Goal: Ask a question: Seek information or help from site administrators or community

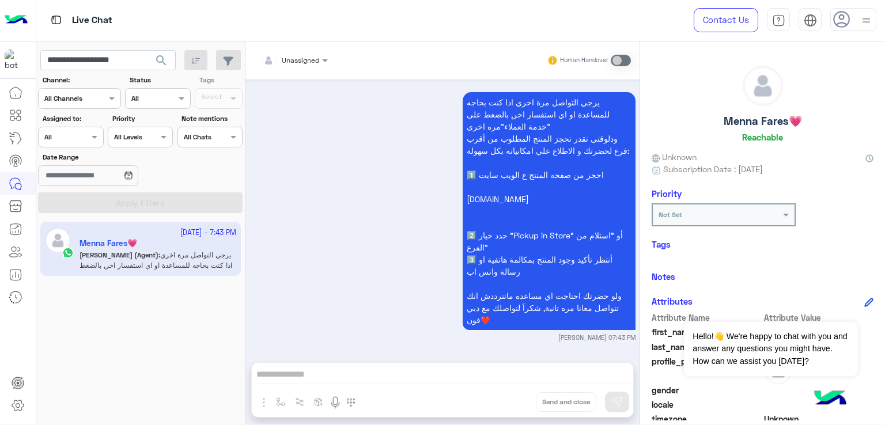
scroll to position [192, 0]
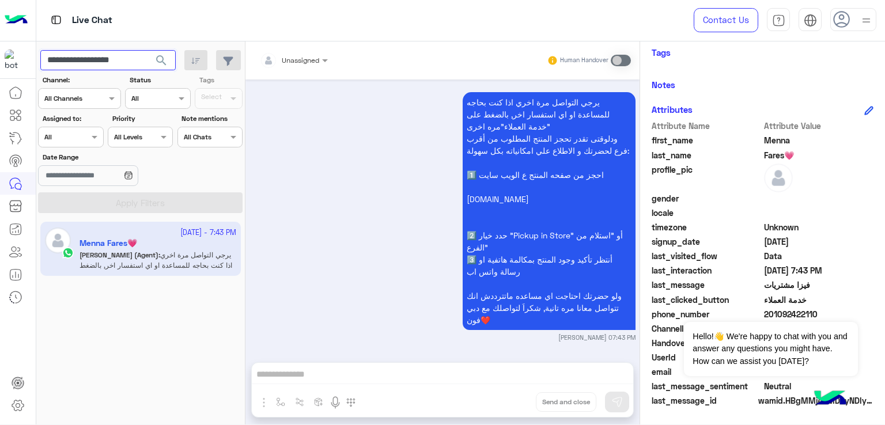
paste input "text"
type input "**********"
click at [158, 54] on span "search" at bounding box center [161, 61] width 14 height 14
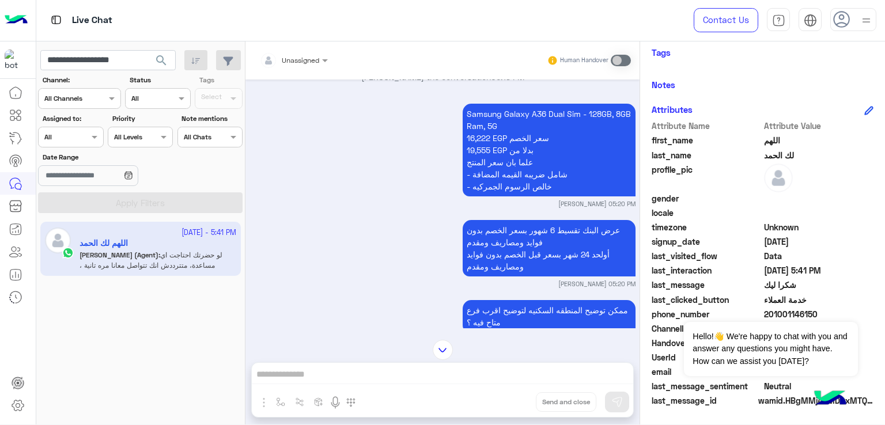
scroll to position [2451, 0]
click at [525, 130] on p "Samsung Galaxy A36 Dual Sim - 128GB, 8GB Ram, 5G 16,222 EGP سعر الخصم 19,555 EG…" at bounding box center [549, 149] width 173 height 93
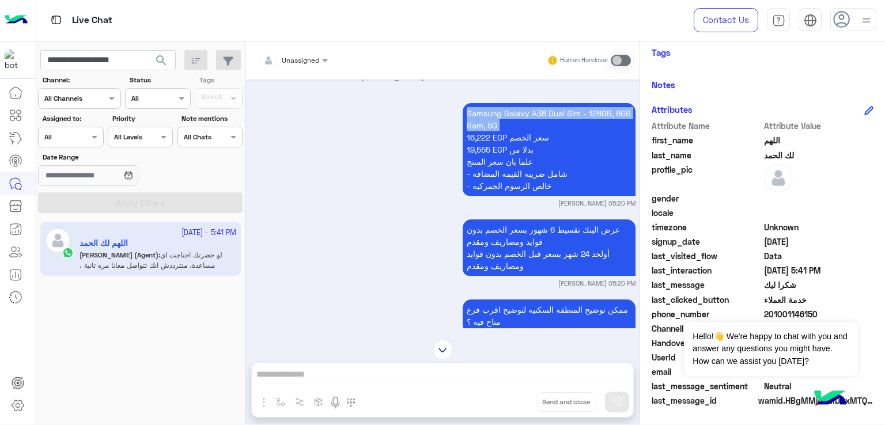
click at [525, 130] on p "Samsung Galaxy A36 Dual Sim - 128GB, 8GB Ram, 5G 16,222 EGP سعر الخصم 19,555 EG…" at bounding box center [549, 149] width 173 height 93
click at [509, 160] on p "Samsung Galaxy A36 Dual Sim - 128GB, 8GB Ram, 5G 16,222 EGP سعر الخصم 19,555 EG…" at bounding box center [549, 149] width 173 height 93
click at [507, 173] on p "Samsung Galaxy A36 Dual Sim - 128GB, 8GB Ram, 5G 16,222 EGP سعر الخصم 19,555 EG…" at bounding box center [549, 149] width 173 height 93
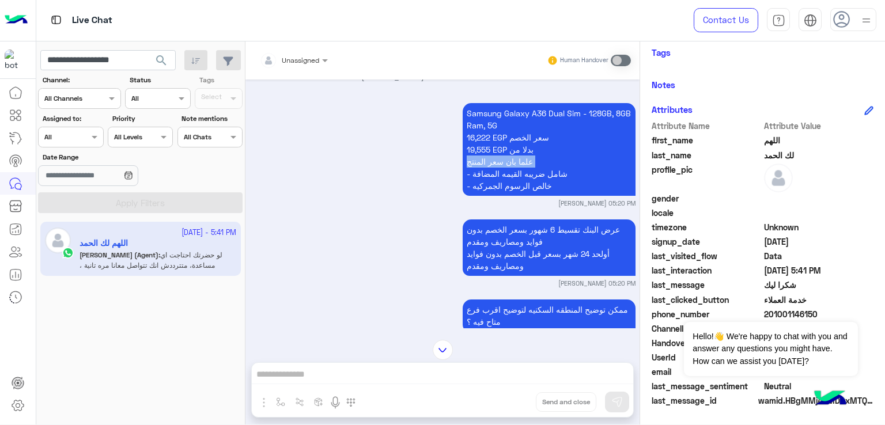
click at [507, 173] on p "Samsung Galaxy A36 Dual Sim - 128GB, 8GB Ram, 5G 16,222 EGP سعر الخصم 19,555 EG…" at bounding box center [549, 149] width 173 height 93
click at [502, 191] on p "Samsung Galaxy A36 Dual Sim - 128GB, 8GB Ram, 5G 16,222 EGP سعر الخصم 19,555 EG…" at bounding box center [549, 149] width 173 height 93
drag, startPoint x: 502, startPoint y: 191, endPoint x: 502, endPoint y: 199, distance: 8.1
click at [502, 194] on p "Samsung Galaxy A36 Dual Sim - 128GB, 8GB Ram, 5G 16,222 EGP سعر الخصم 19,555 EG…" at bounding box center [549, 149] width 173 height 93
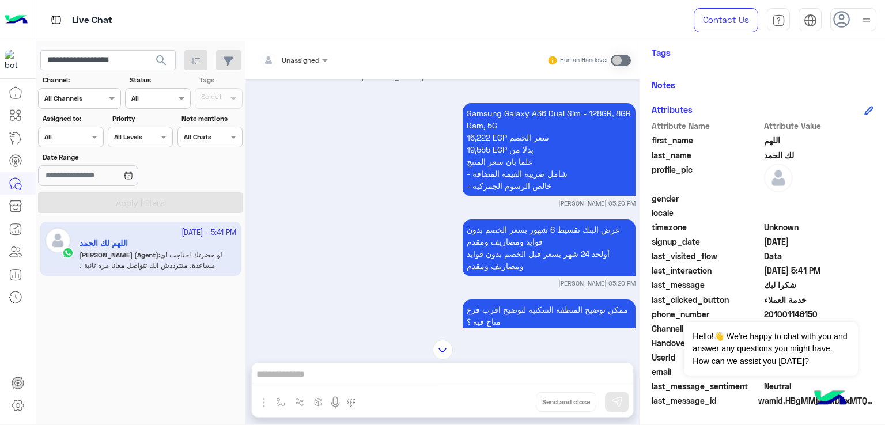
click at [502, 245] on p "عرض البنك تقسيط 6 شهور بسعر الخصم بدون فوايد ومصاريف ومقدم أولحد 24 شهر بسعر قب…" at bounding box center [549, 247] width 173 height 56
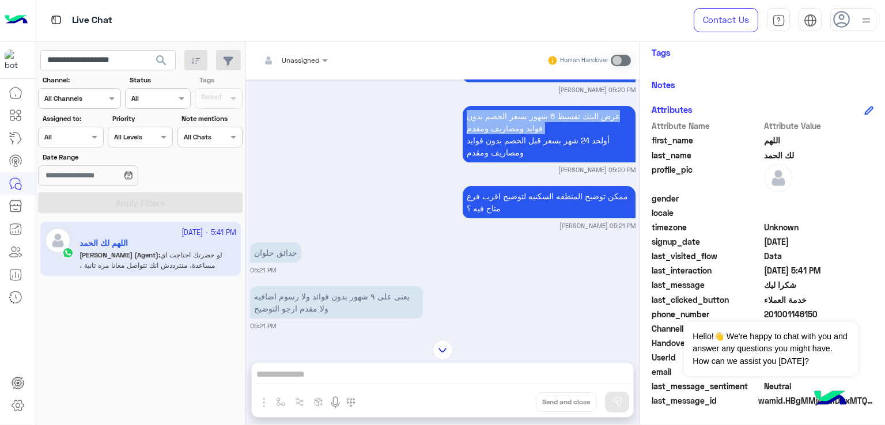
scroll to position [2566, 0]
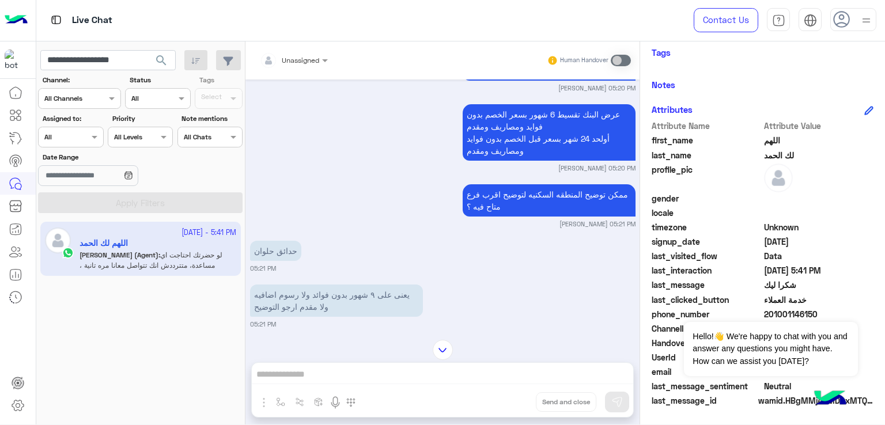
click at [496, 173] on small "[PERSON_NAME] 05:20 PM" at bounding box center [442, 168] width 385 height 9
click at [499, 161] on p "عرض البنك تقسيط 6 شهور بسعر الخصم بدون فوايد ومصاريف ومقدم أولحد 24 شهر بسعر قب…" at bounding box center [549, 132] width 173 height 56
click at [501, 217] on p "ممكن توضيح المنطقه السكنيه لتوضيح اقرب فرع متاح فيه ؟" at bounding box center [549, 200] width 173 height 32
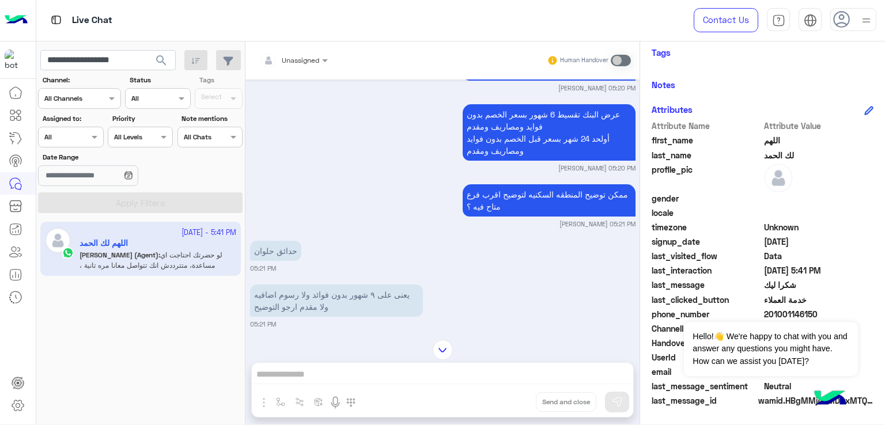
click at [501, 217] on p "ممكن توضيح المنطقه السكنيه لتوضيح اقرب فرع متاح فيه ؟" at bounding box center [549, 200] width 173 height 32
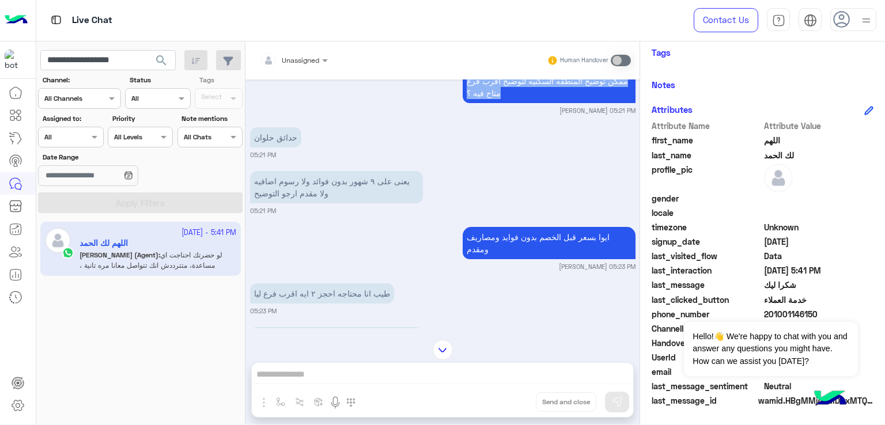
scroll to position [2681, 0]
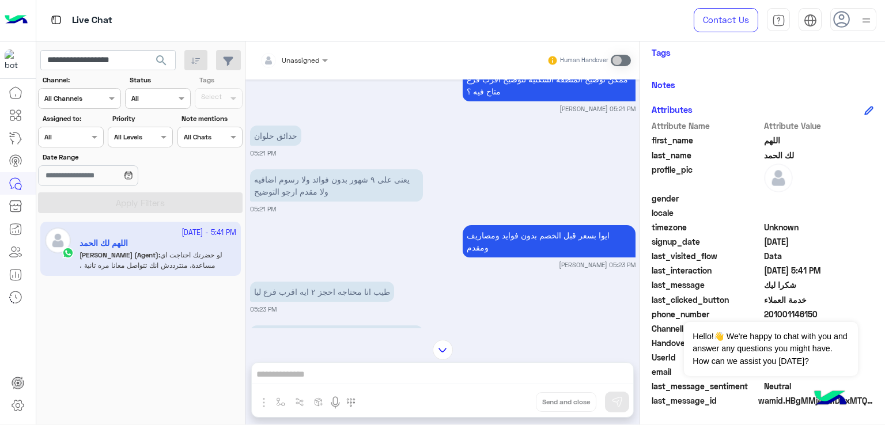
click at [322, 183] on p "يعنى على ٩ شهور بدون فوائد ولا رسوم اضافيه ولا مقدم ارجو التوضيح" at bounding box center [336, 185] width 173 height 32
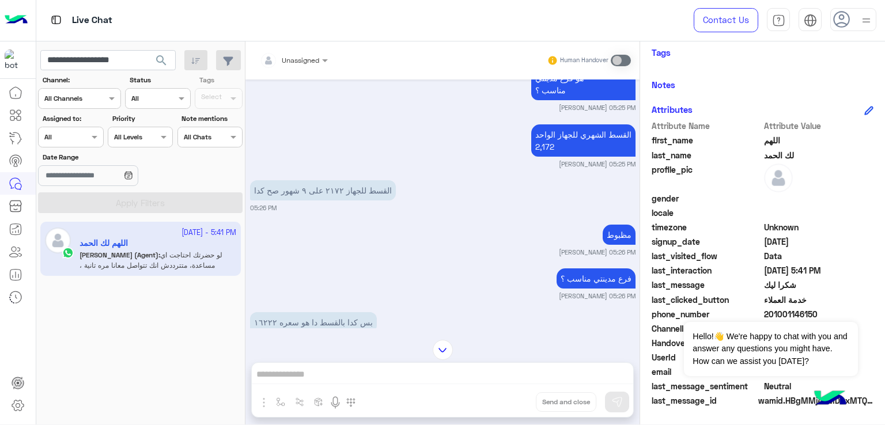
scroll to position [3027, 0]
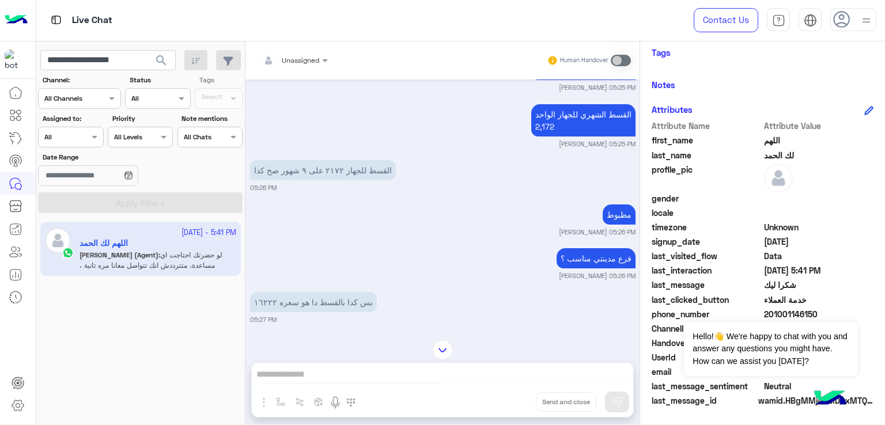
click at [335, 176] on p "القسط للجهاز ٢١٧٢ على ٩ شهور صح كدا" at bounding box center [323, 170] width 146 height 20
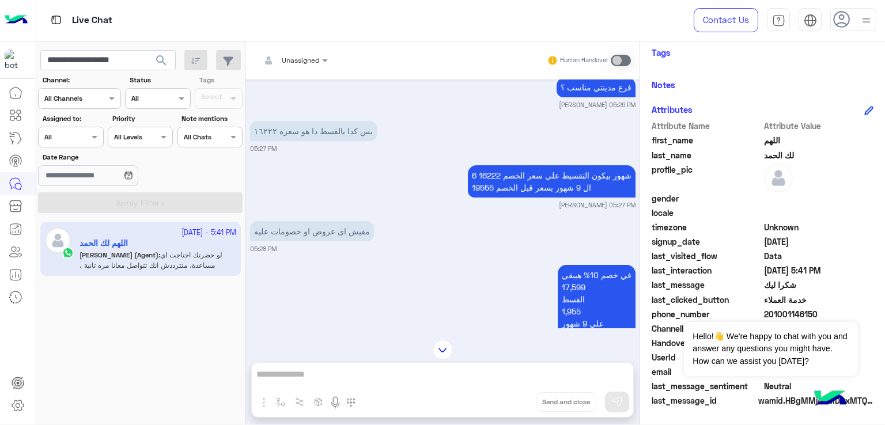
scroll to position [3200, 0]
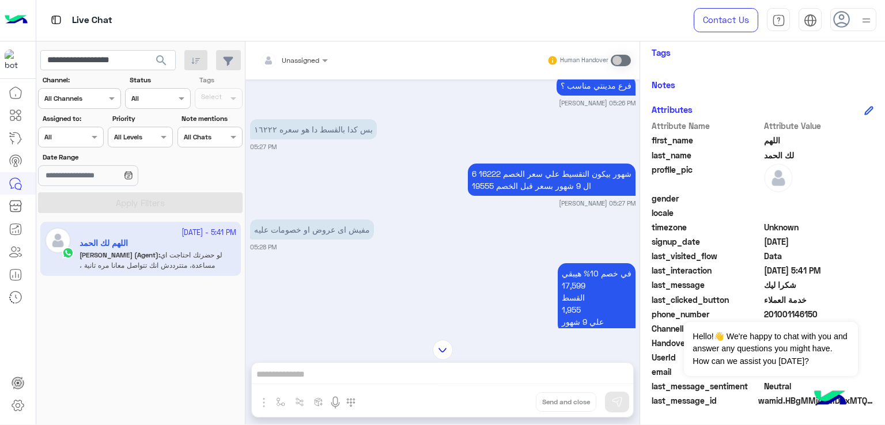
click at [330, 139] on p "بس كدا بالقسط دا هو سعره ١٦٢٢٢" at bounding box center [313, 129] width 127 height 20
click at [507, 188] on p "6 شهور بيكون التقسيط علي سعر الخصم 16222 ال 9 شهور بسعر قبل الخصم 19555" at bounding box center [552, 180] width 168 height 32
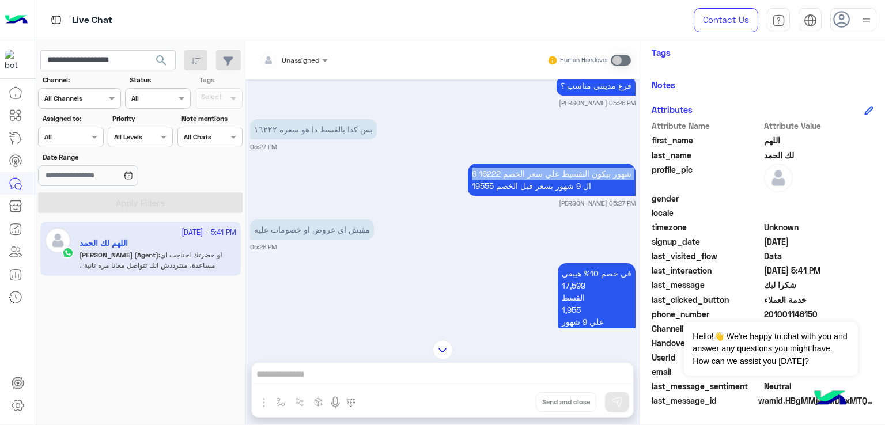
click at [507, 188] on p "6 شهور بيكون التقسيط علي سعر الخصم 16222 ال 9 شهور بسعر قبل الخصم 19555" at bounding box center [552, 180] width 168 height 32
click at [491, 195] on p "6 شهور بيكون التقسيط علي سعر الخصم 16222 ال 9 شهور بسعر قبل الخصم 19555" at bounding box center [552, 180] width 168 height 32
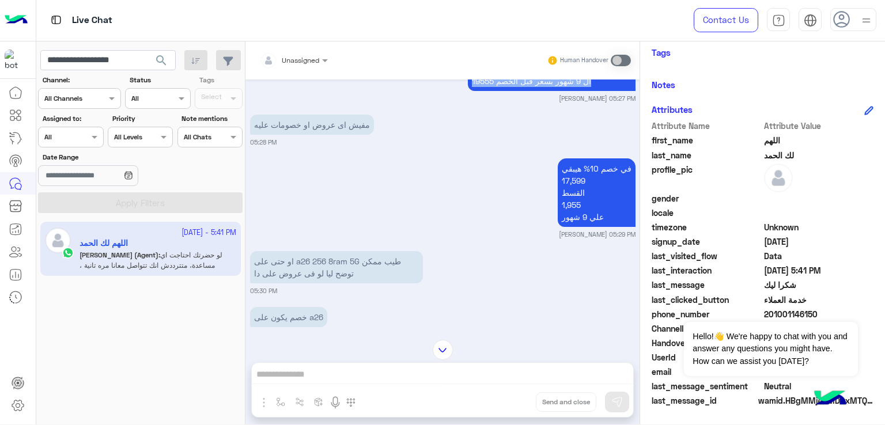
scroll to position [3315, 0]
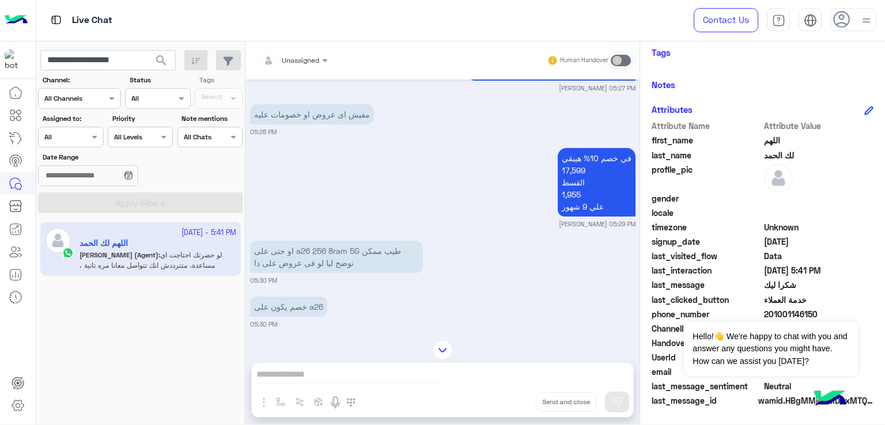
click at [311, 124] on p "مفيش اى عروض او خصومات عليه" at bounding box center [312, 114] width 124 height 20
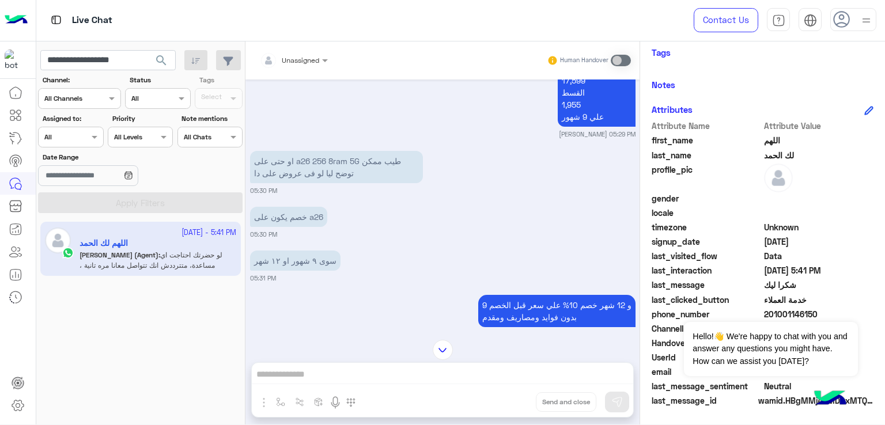
scroll to position [3430, 0]
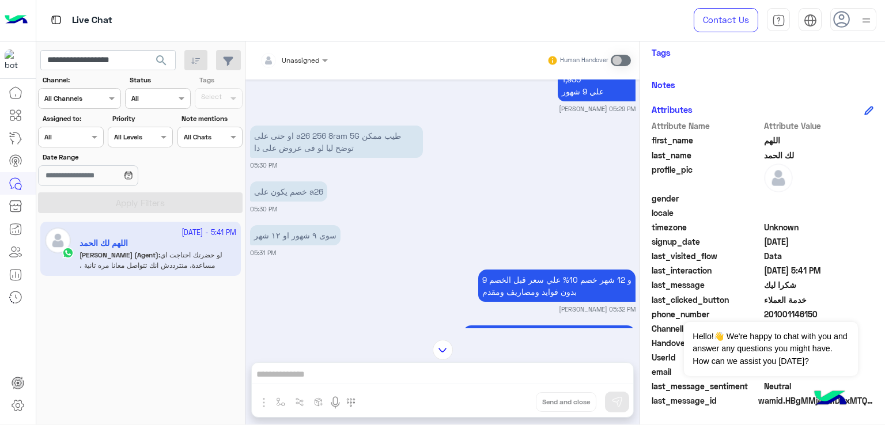
click at [334, 154] on p "او حتى على a26 256 8ram 5G طيب ممكن توضح ليا لو فى عروض على دا" at bounding box center [336, 142] width 173 height 32
click at [312, 202] on p "خصم يكون على a26" at bounding box center [288, 191] width 77 height 20
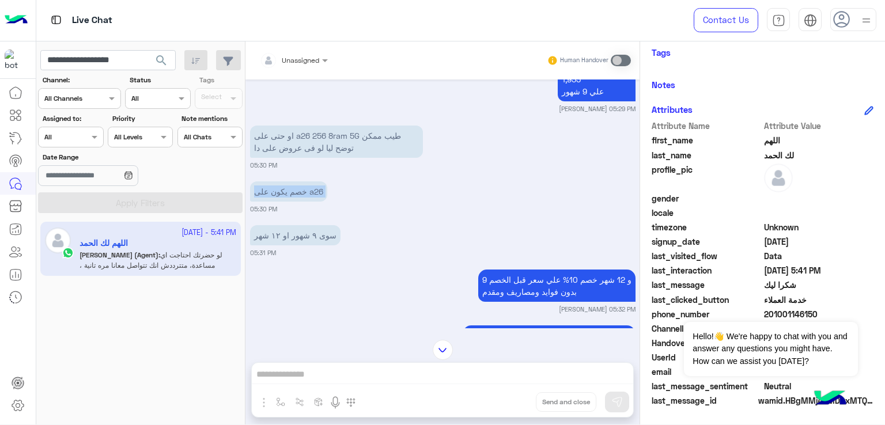
click at [312, 202] on p "خصم يكون على a26" at bounding box center [288, 191] width 77 height 20
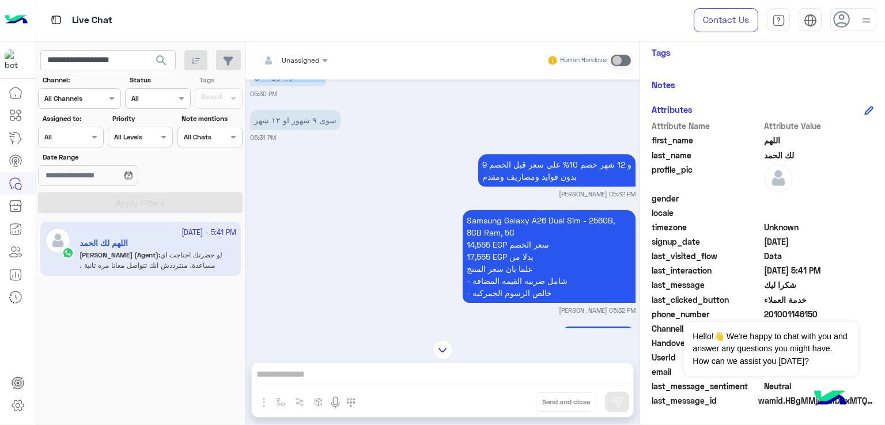
scroll to position [3603, 0]
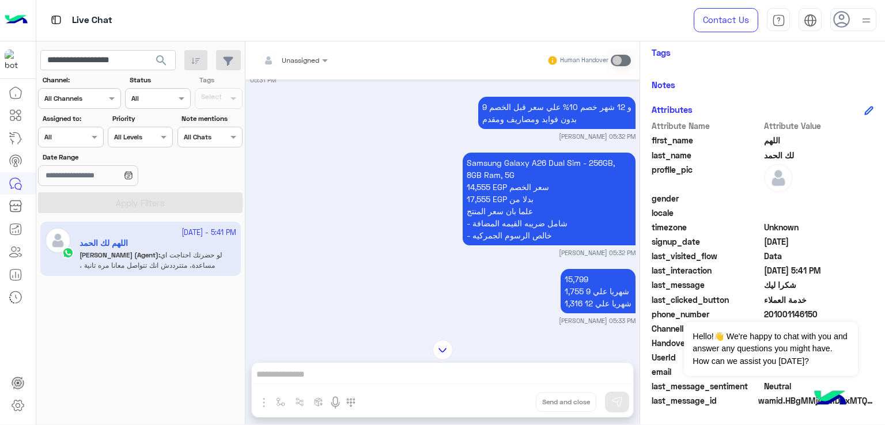
click at [524, 129] on p "9 و 12 شهر خصم 10% علي سعر قبل الخصم بدون فوايد ومصاريف ومقدم" at bounding box center [556, 113] width 157 height 32
click at [529, 216] on p "Samsung Galaxy A26 Dual Sim - 256GB, 8GB Ram, 5G 14,555 EGP سعر الخصم 17,555 EG…" at bounding box center [549, 199] width 173 height 93
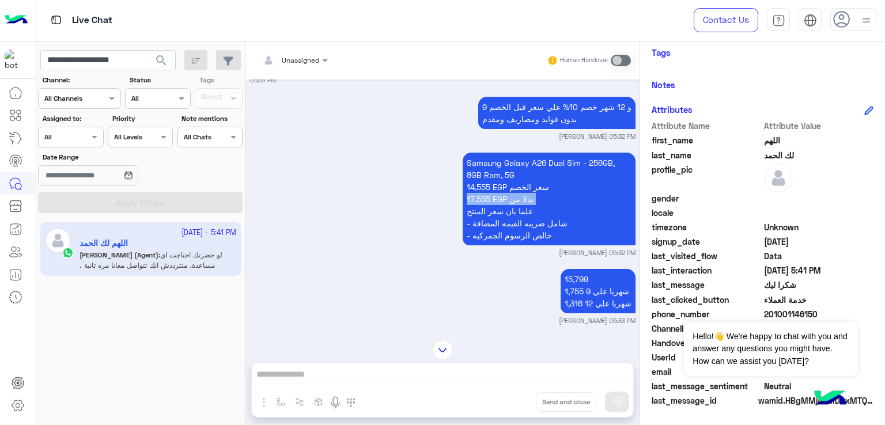
click at [529, 216] on p "Samsung Galaxy A26 Dual Sim - 256GB, 8GB Ram, 5G 14,555 EGP سعر الخصم 17,555 EG…" at bounding box center [549, 199] width 173 height 93
click at [518, 237] on p "Samsung Galaxy A26 Dual Sim - 256GB, 8GB Ram, 5G 14,555 EGP سعر الخصم 17,555 EG…" at bounding box center [549, 199] width 173 height 93
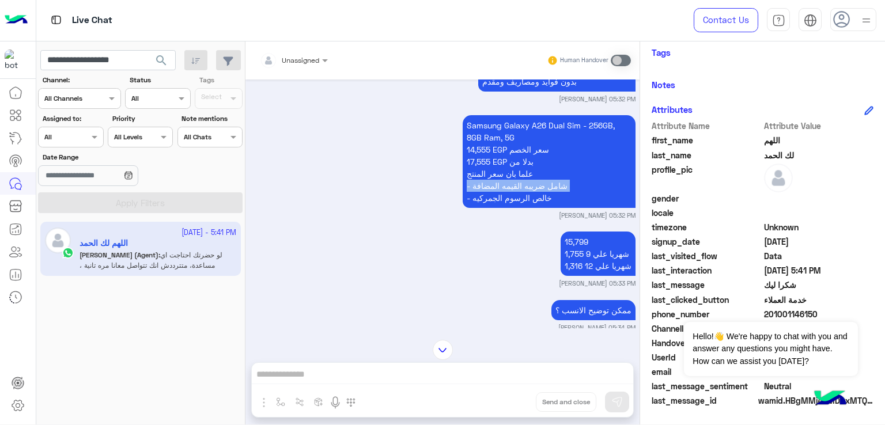
scroll to position [3660, 0]
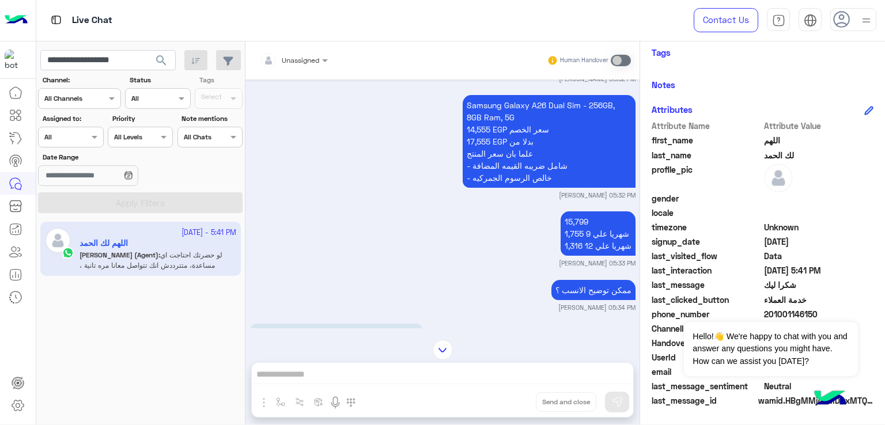
click at [594, 240] on p "15,799 شهريا علي 9 1,755 شهريا علي 12 1,316" at bounding box center [597, 233] width 75 height 44
click at [590, 256] on p "15,799 شهريا علي 9 1,755 شهريا علي 12 1,316" at bounding box center [597, 233] width 75 height 44
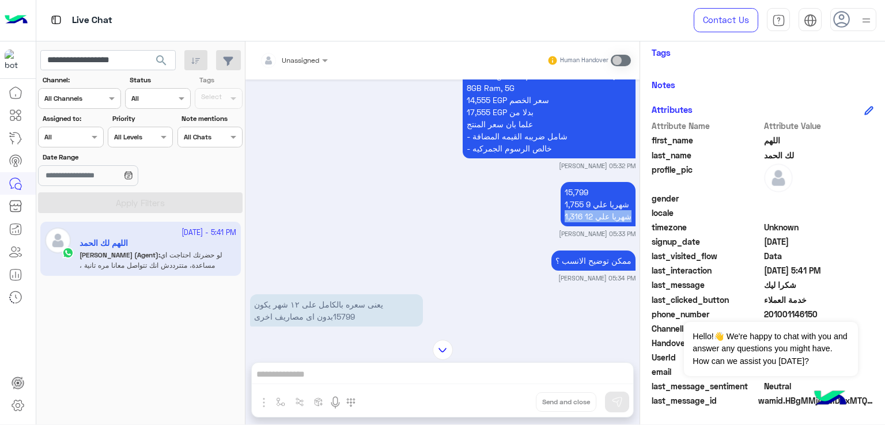
scroll to position [3718, 0]
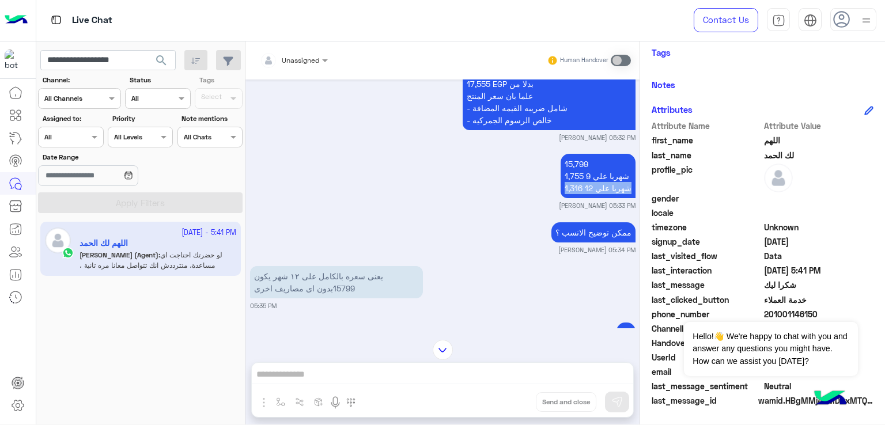
click at [585, 242] on p "ممكن توضيح الانسب ؟" at bounding box center [593, 232] width 84 height 20
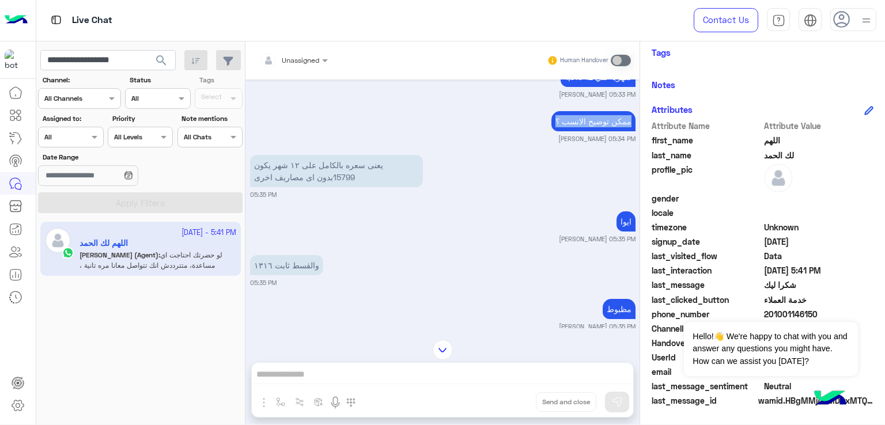
scroll to position [3833, 0]
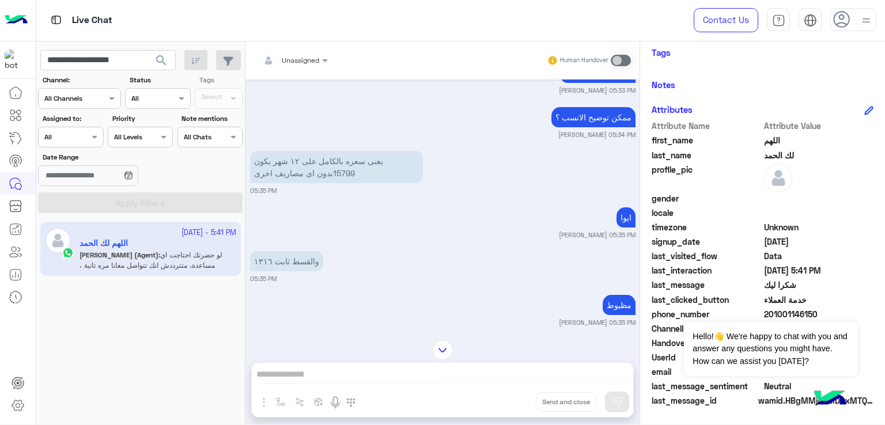
click at [315, 181] on p "يعنى سعره بالكامل على ١٢ شهر يكون 15799بدون اى مصاريف اخرى" at bounding box center [336, 167] width 173 height 32
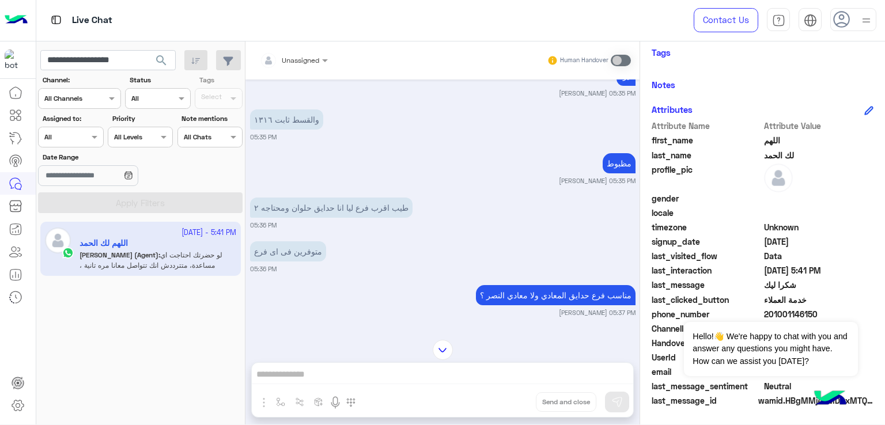
scroll to position [4006, 0]
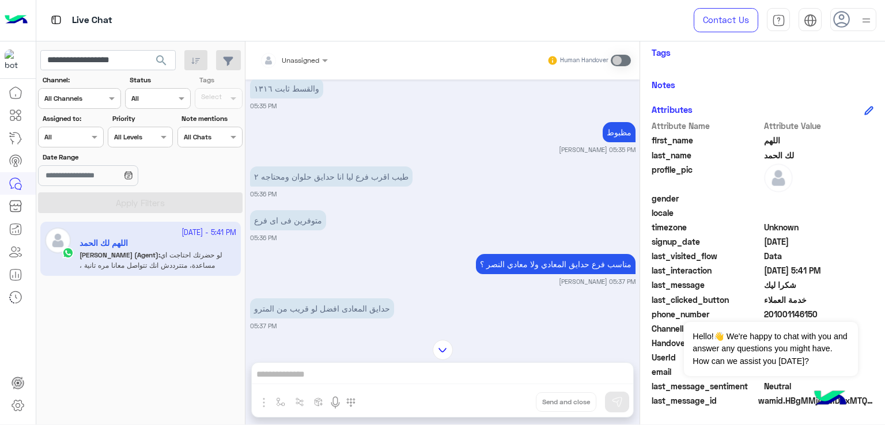
click at [388, 187] on p "طيب اقرب فرع ليا انا حدايق حلوان ومحتاجه ٢" at bounding box center [331, 176] width 162 height 20
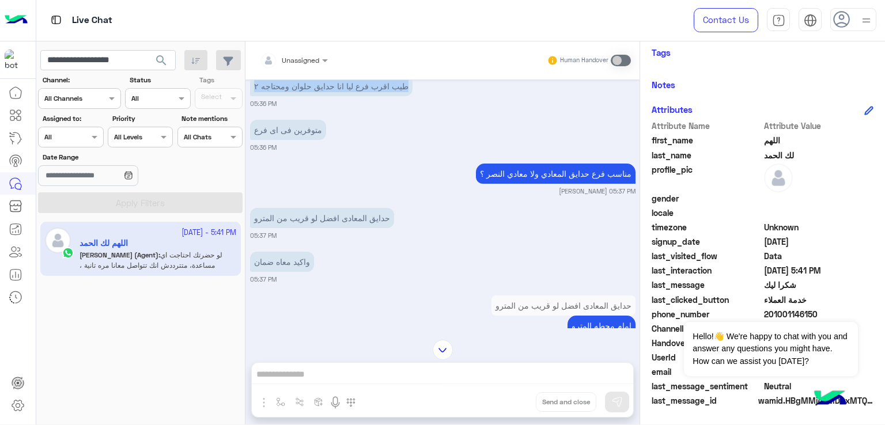
scroll to position [4121, 0]
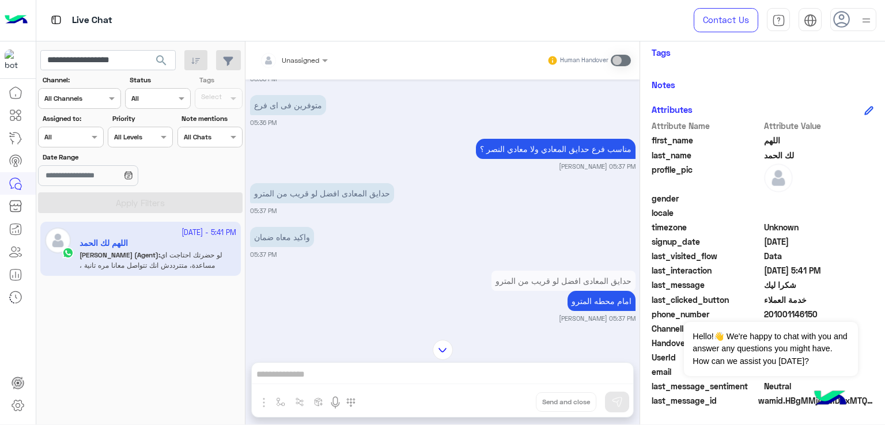
click at [502, 162] on div "مناسب فرع حدايق المعادي ولا معادي النصر ؟" at bounding box center [556, 149] width 160 height 26
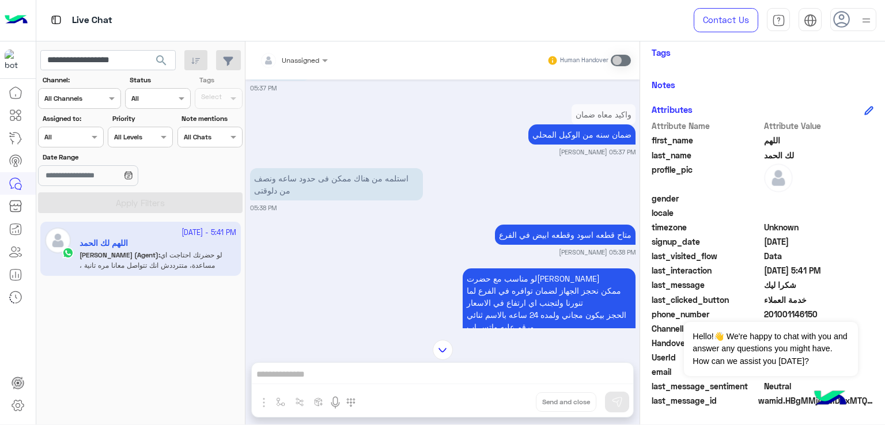
scroll to position [4409, 0]
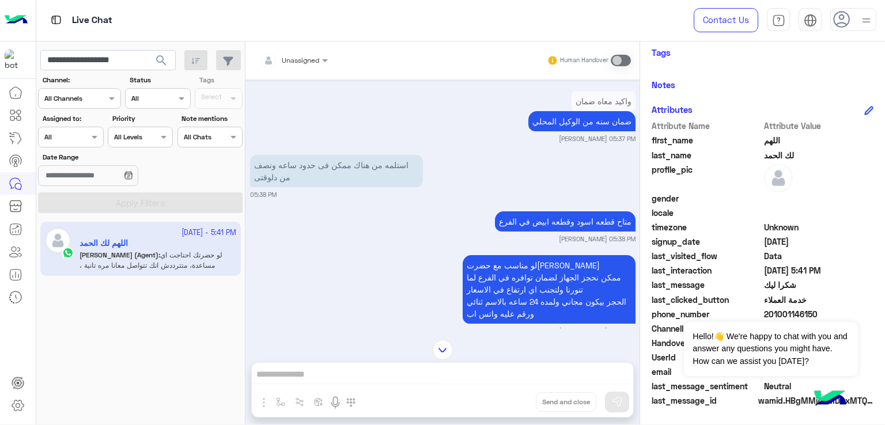
click at [346, 180] on p "استلمه من هناك ممكن فى حدود ساعه ونصف من دلوقتى" at bounding box center [336, 171] width 173 height 32
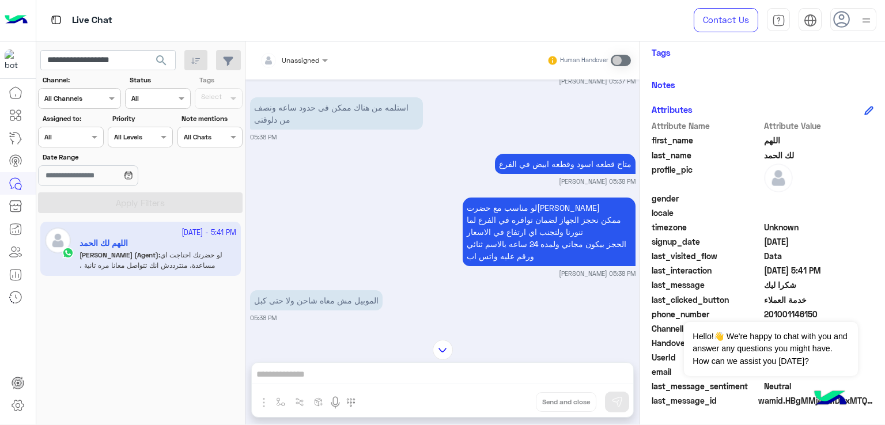
click at [537, 174] on p "متاح قطعه اسود وقطعه ابيض في الفرع" at bounding box center [565, 164] width 141 height 20
click at [538, 174] on p "متاح قطعه اسود وقطعه ابيض في الفرع" at bounding box center [565, 164] width 141 height 20
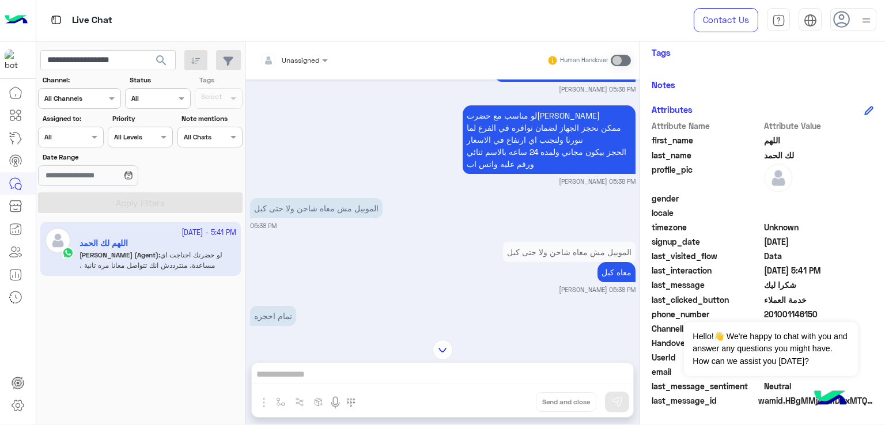
scroll to position [4582, 0]
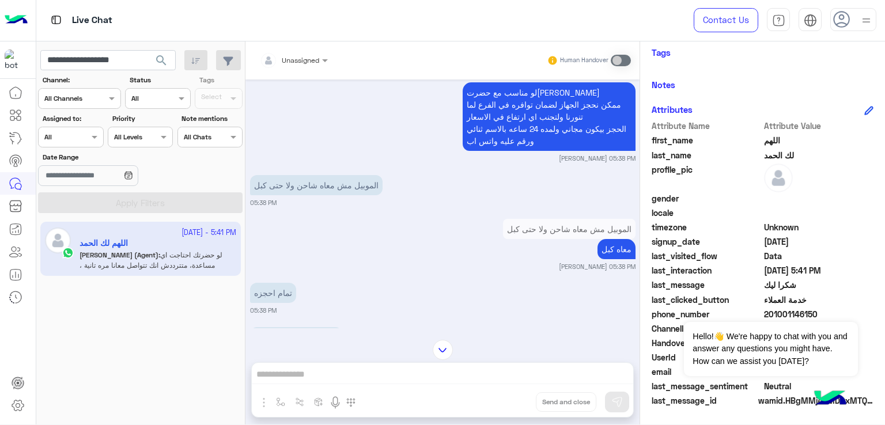
click at [332, 189] on p "الموبيل مش معاه شاحن ولا حتى كبل" at bounding box center [316, 185] width 132 height 20
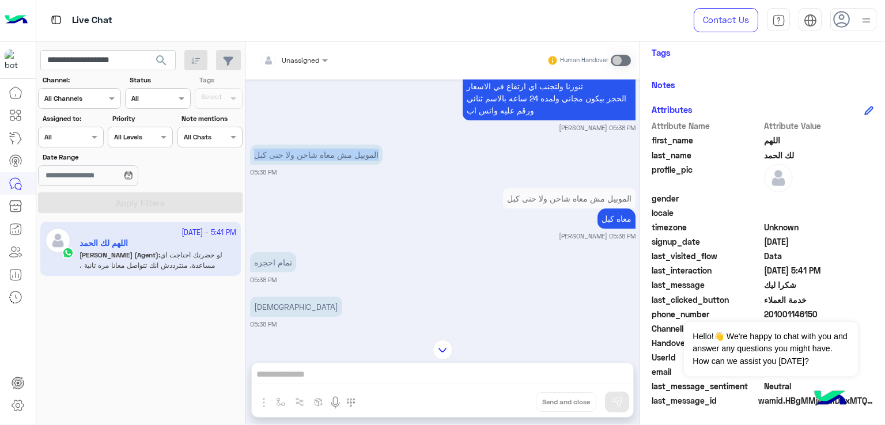
scroll to position [4639, 0]
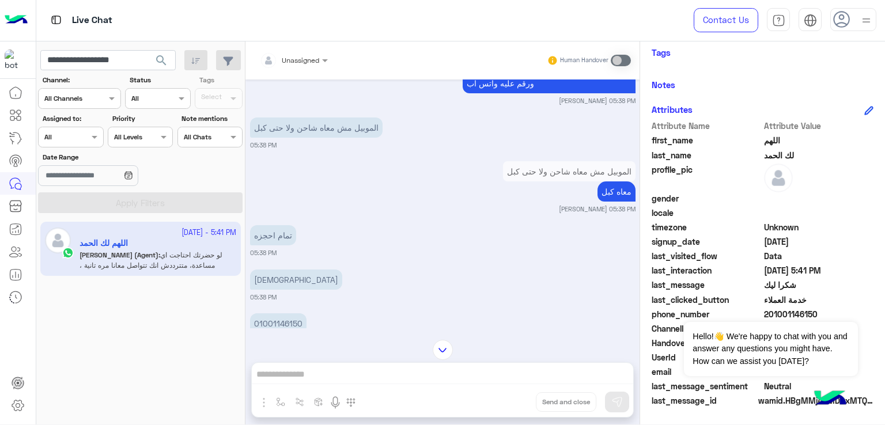
click at [597, 202] on p "معاه كبل" at bounding box center [616, 191] width 38 height 20
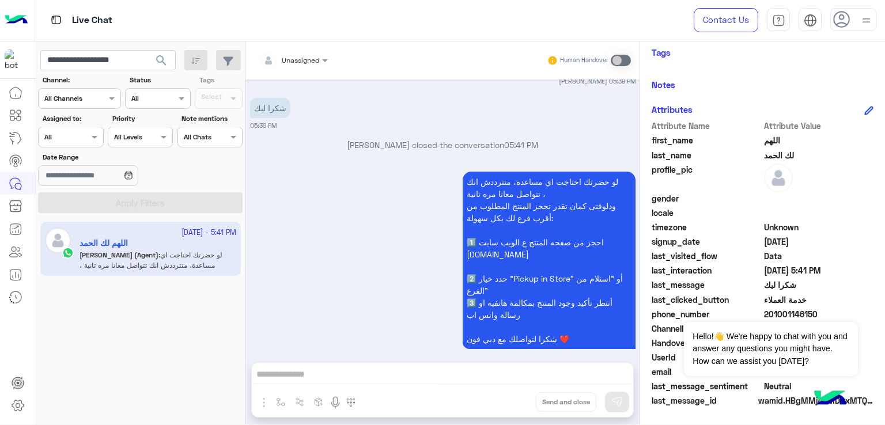
scroll to position [5100, 0]
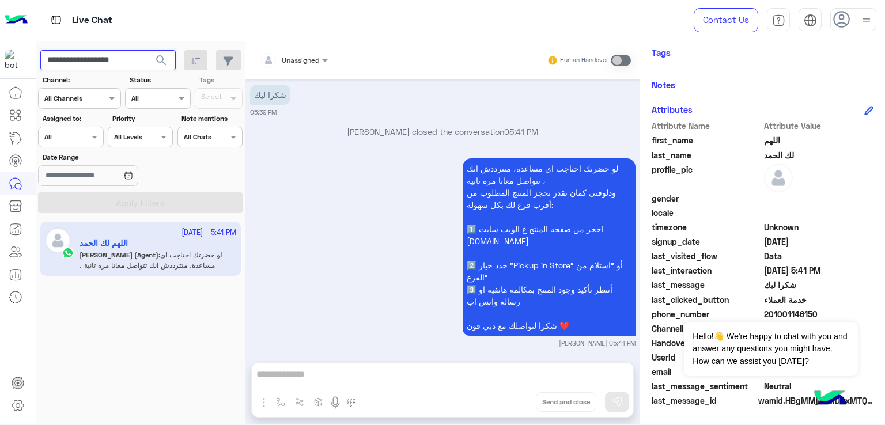
click at [94, 60] on input "**********" at bounding box center [107, 60] width 135 height 21
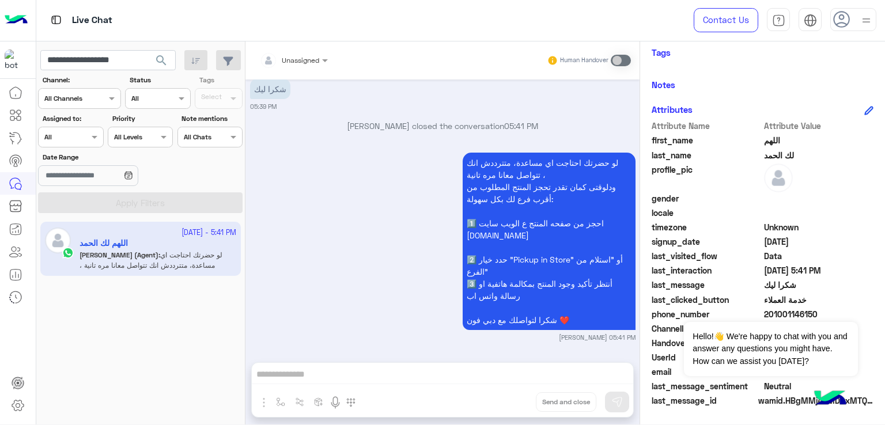
scroll to position [5119, 0]
click at [85, 54] on input "**********" at bounding box center [107, 60] width 135 height 21
paste input "text"
click at [147, 50] on button "search" at bounding box center [161, 62] width 28 height 25
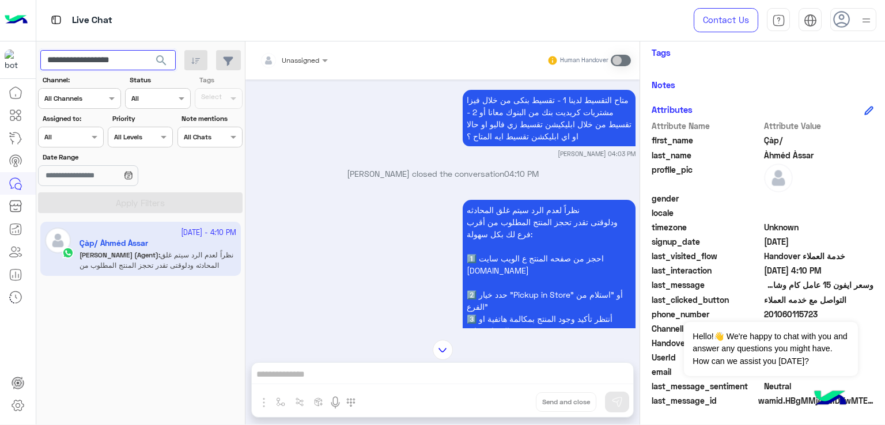
scroll to position [1093, 0]
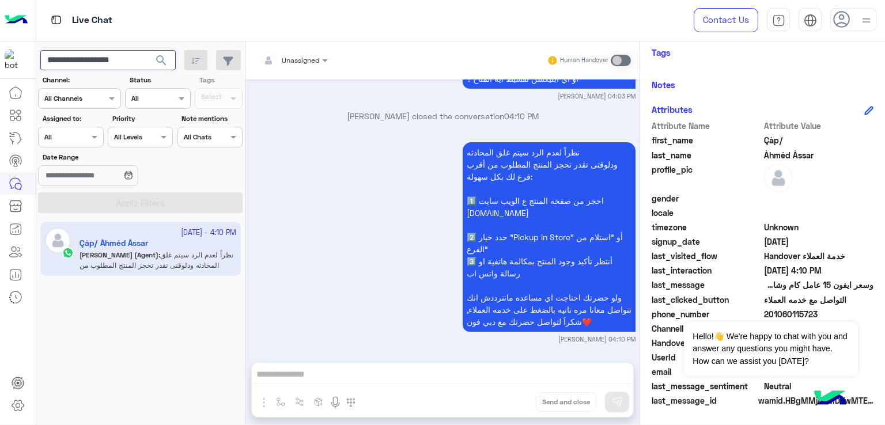
click at [112, 59] on input "**********" at bounding box center [107, 60] width 135 height 21
paste input "text"
click at [161, 59] on span "search" at bounding box center [161, 61] width 14 height 14
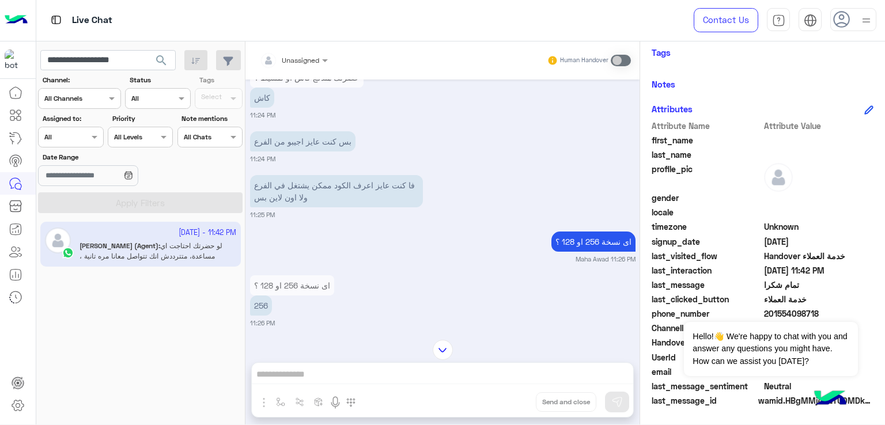
scroll to position [480, 0]
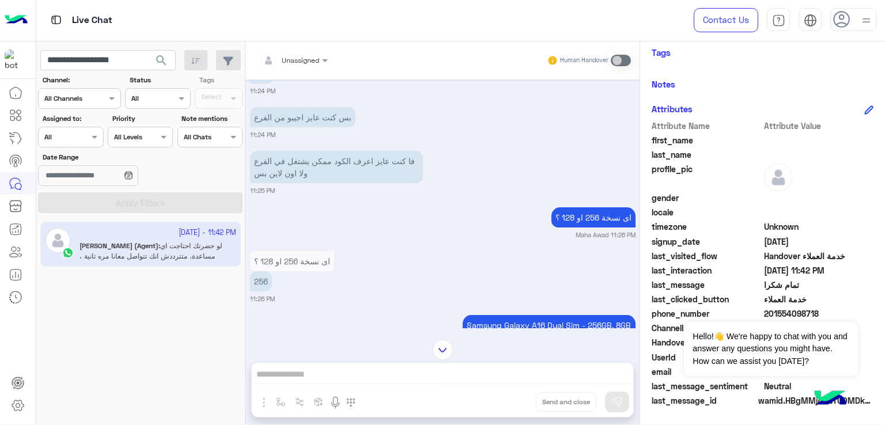
click at [311, 160] on p "فا كنت عايز اعرف الكود ممكن يشتغل في الفرع ولا اون لاين بس" at bounding box center [336, 167] width 173 height 32
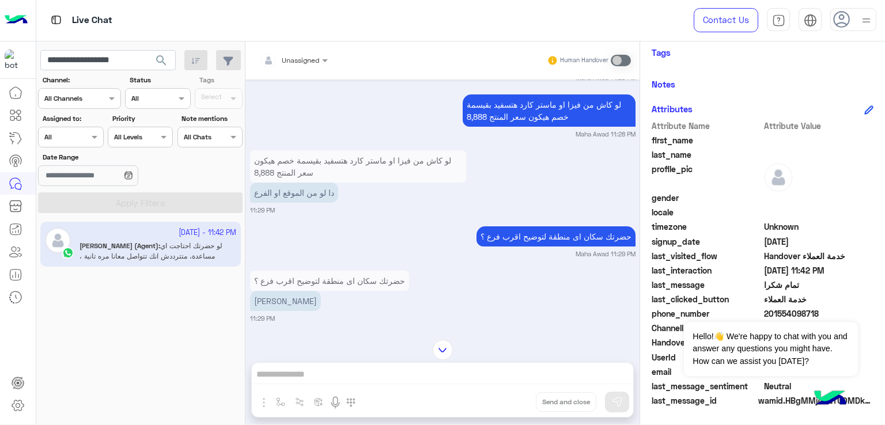
scroll to position [826, 0]
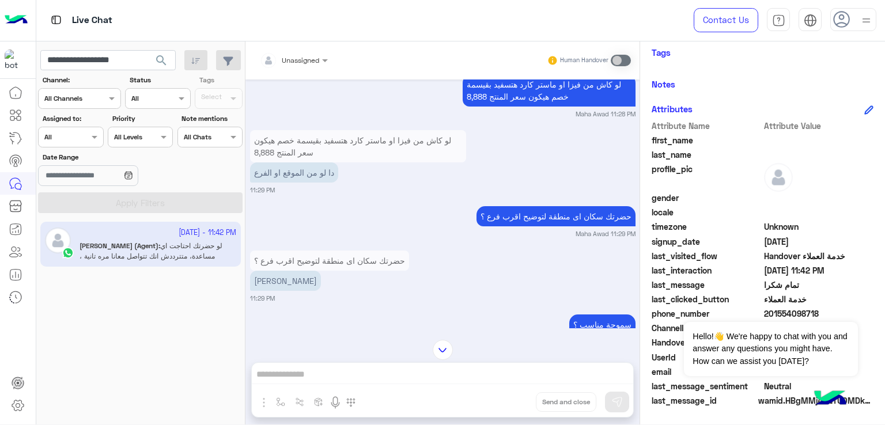
click at [301, 173] on p "دا لو من الموقع او الفرع" at bounding box center [294, 172] width 88 height 20
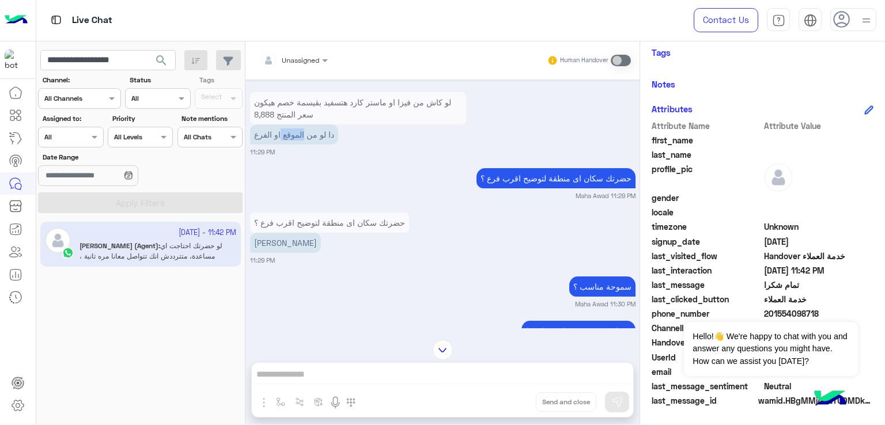
scroll to position [941, 0]
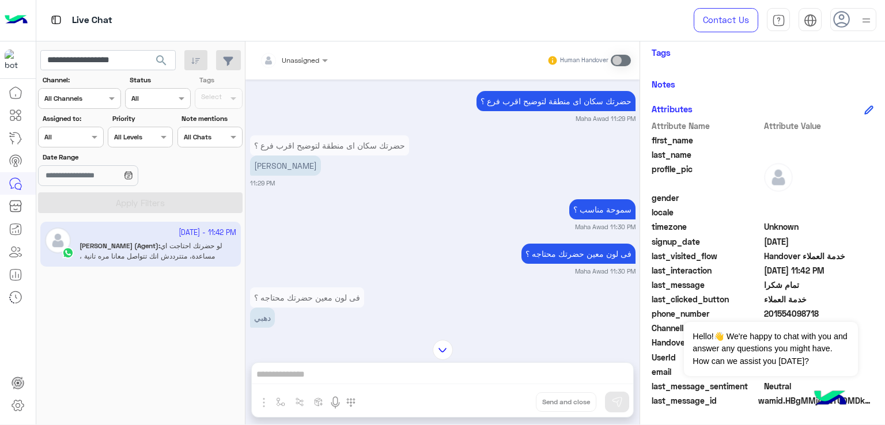
click at [544, 104] on p "حضرتك سكان اى منطقة لتوضيح اقرب فرع ؟" at bounding box center [555, 101] width 159 height 20
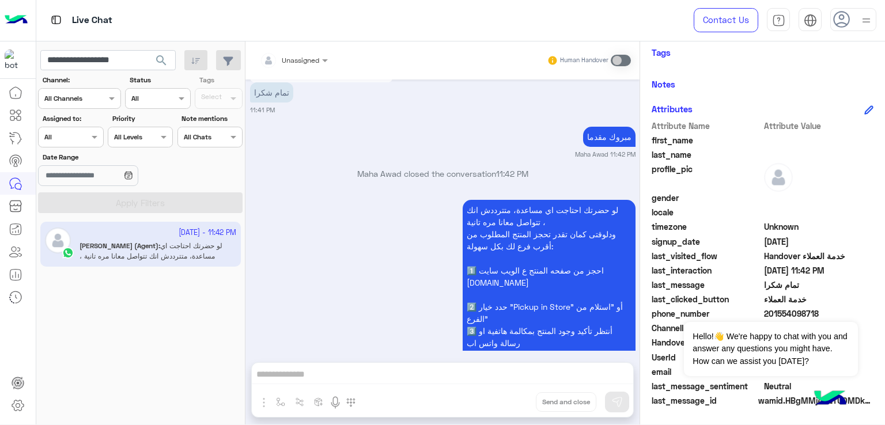
scroll to position [2083, 0]
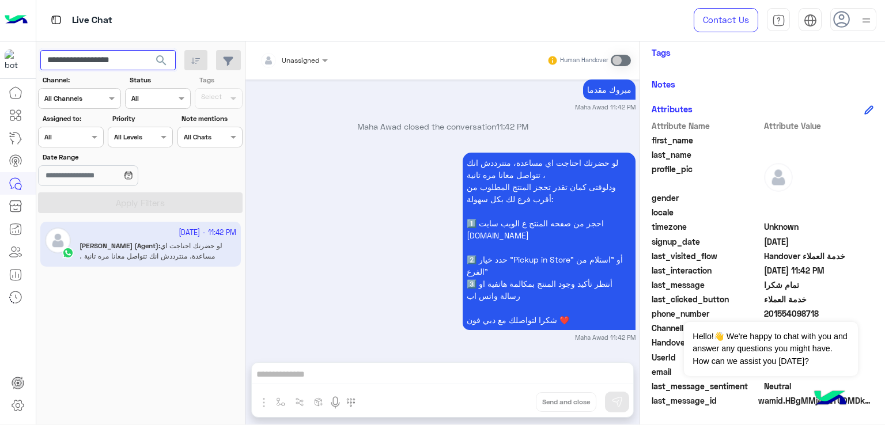
click at [94, 65] on input "**********" at bounding box center [107, 60] width 135 height 21
paste input "text"
click at [174, 58] on button "search" at bounding box center [161, 62] width 28 height 25
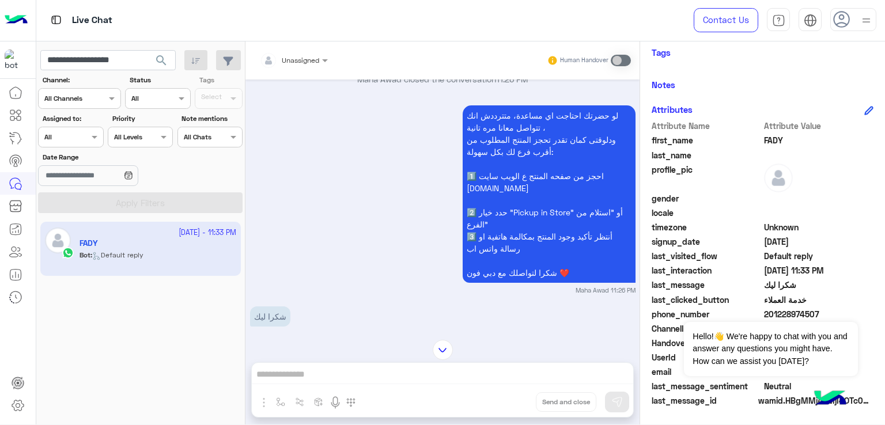
scroll to position [3834, 0]
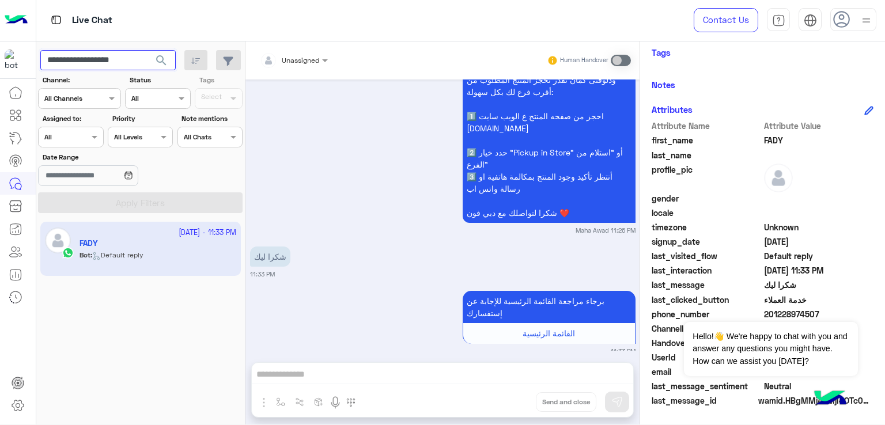
click at [90, 55] on input "**********" at bounding box center [107, 60] width 135 height 21
paste input "text"
click at [169, 63] on button "search" at bounding box center [161, 62] width 28 height 25
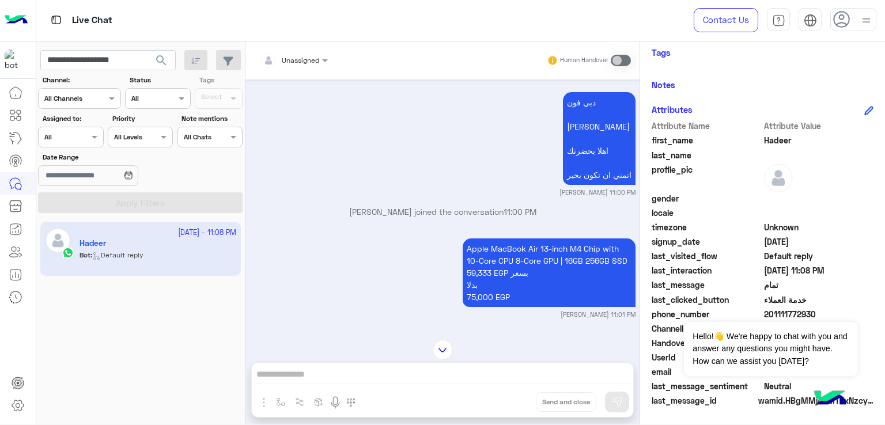
scroll to position [4622, 0]
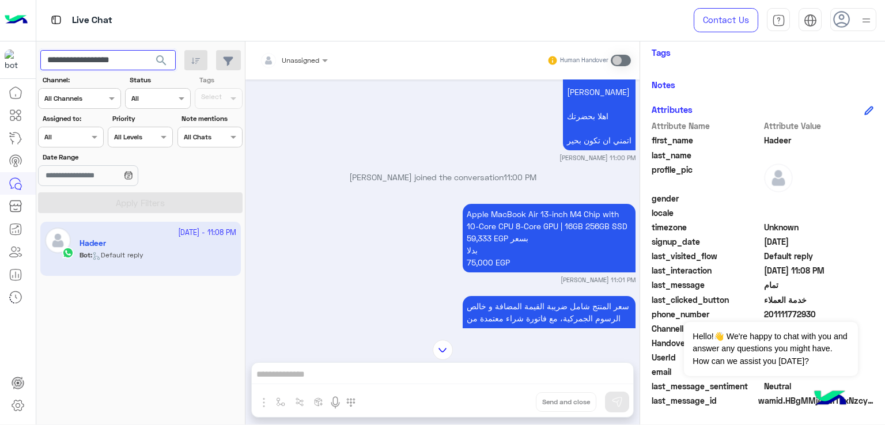
click at [93, 60] on input "**********" at bounding box center [107, 60] width 135 height 21
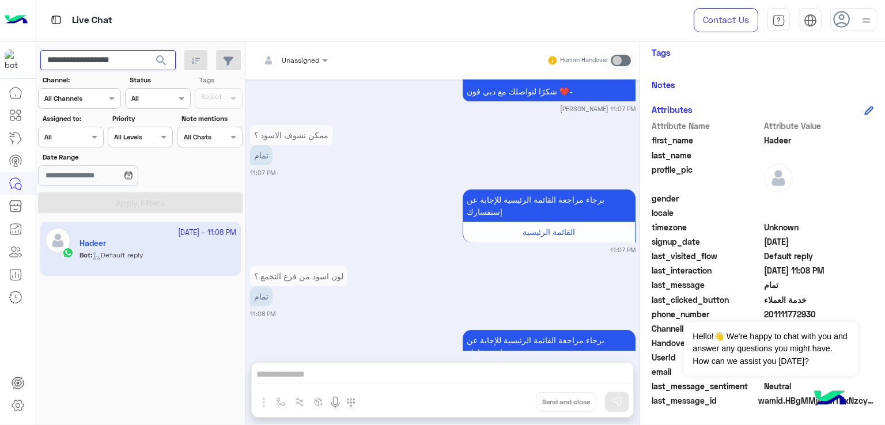
scroll to position [5861, 0]
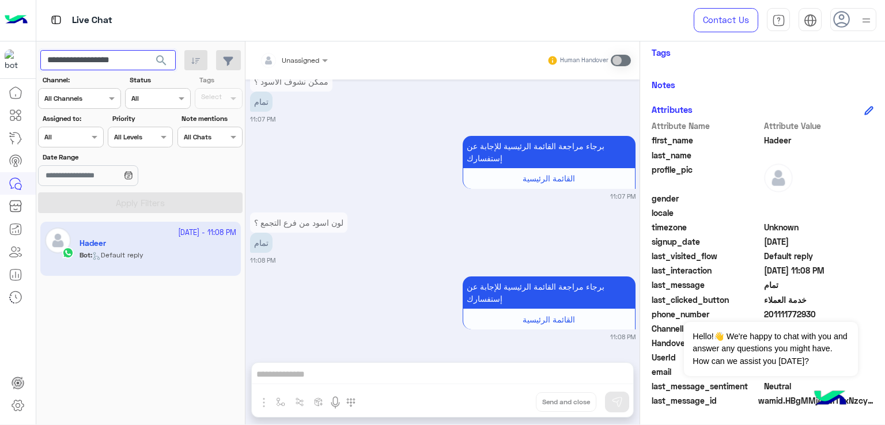
paste input "text"
click at [164, 59] on span "search" at bounding box center [161, 61] width 14 height 14
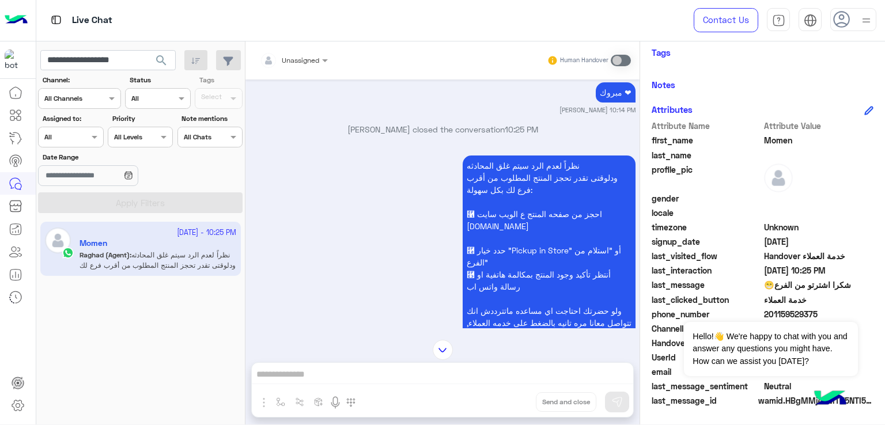
scroll to position [2641, 0]
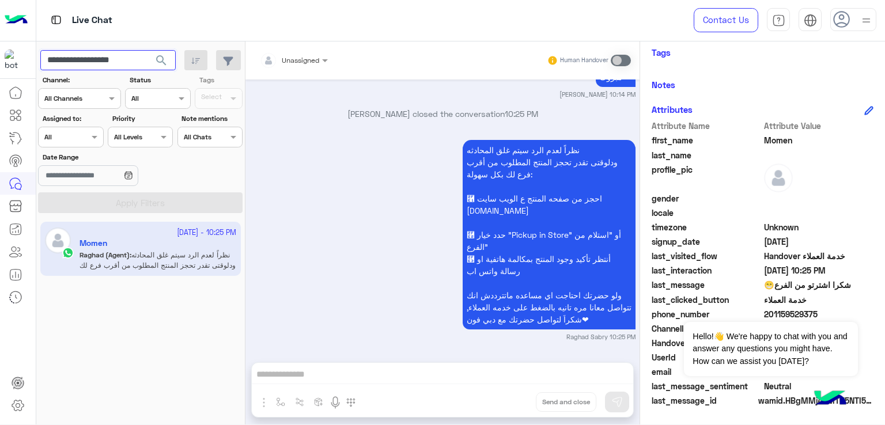
click at [106, 52] on input "**********" at bounding box center [107, 60] width 135 height 21
paste input "text"
click at [158, 59] on span "search" at bounding box center [161, 61] width 14 height 14
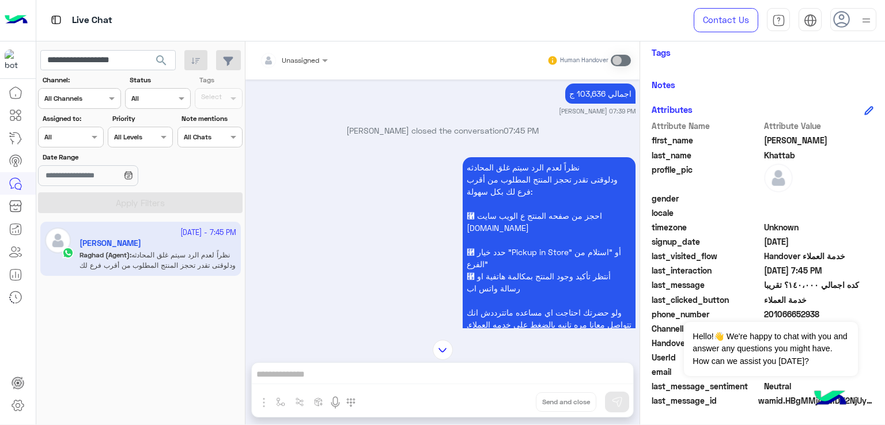
scroll to position [1685, 0]
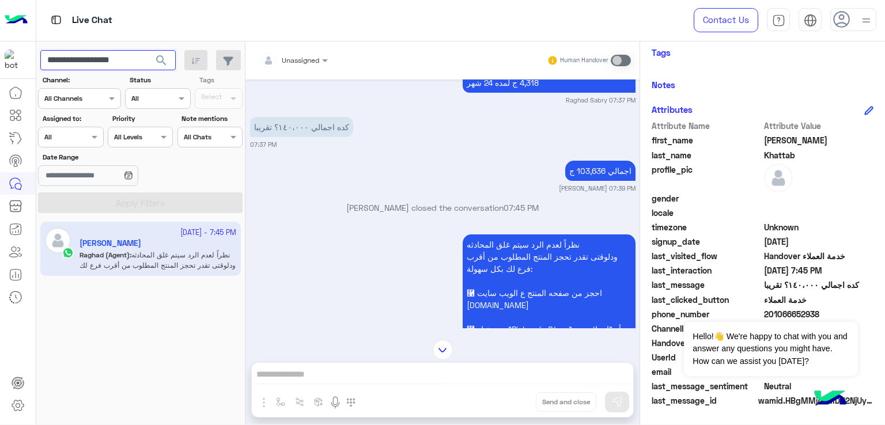
click at [100, 63] on input "**********" at bounding box center [107, 60] width 135 height 21
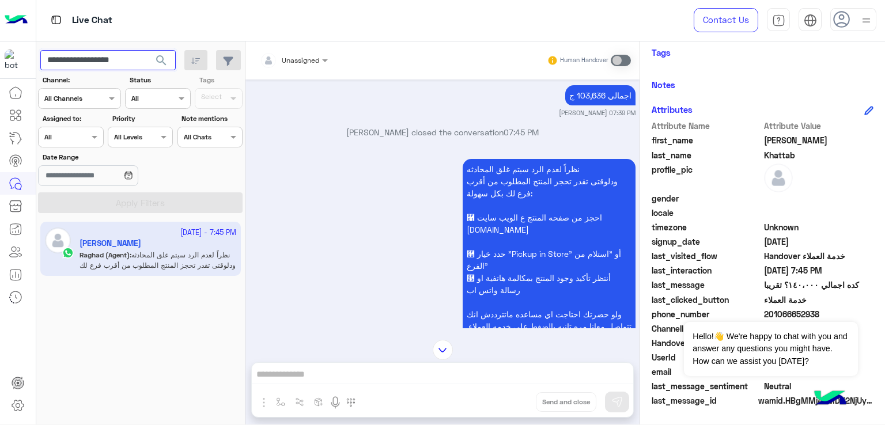
scroll to position [1801, 0]
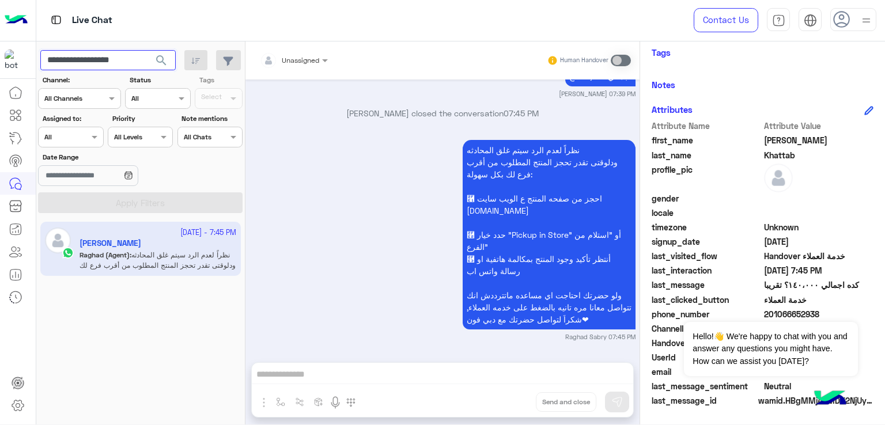
paste input "text"
click at [160, 62] on span "search" at bounding box center [161, 61] width 14 height 14
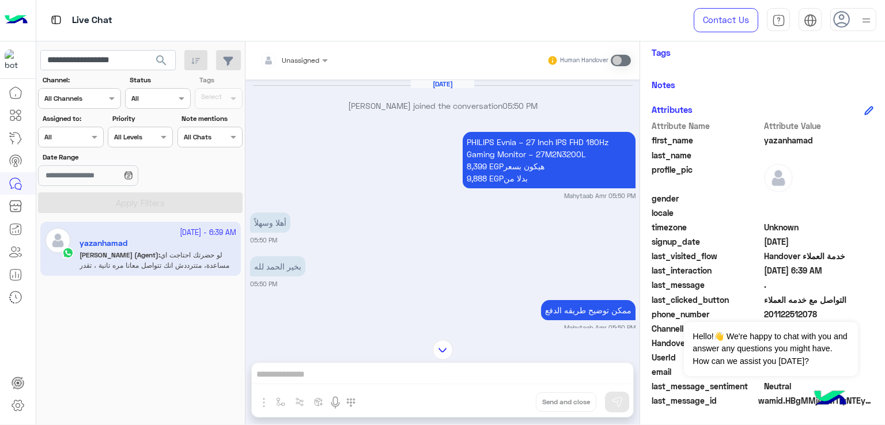
scroll to position [1108, 0]
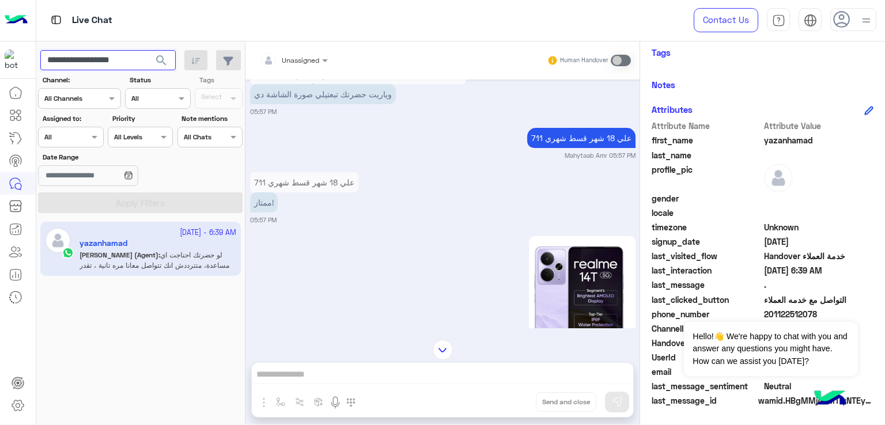
click at [108, 65] on input "**********" at bounding box center [107, 60] width 135 height 21
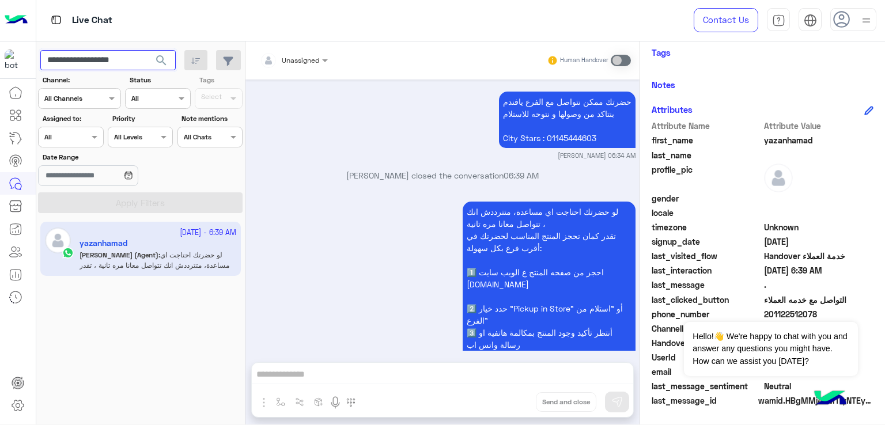
scroll to position [4879, 0]
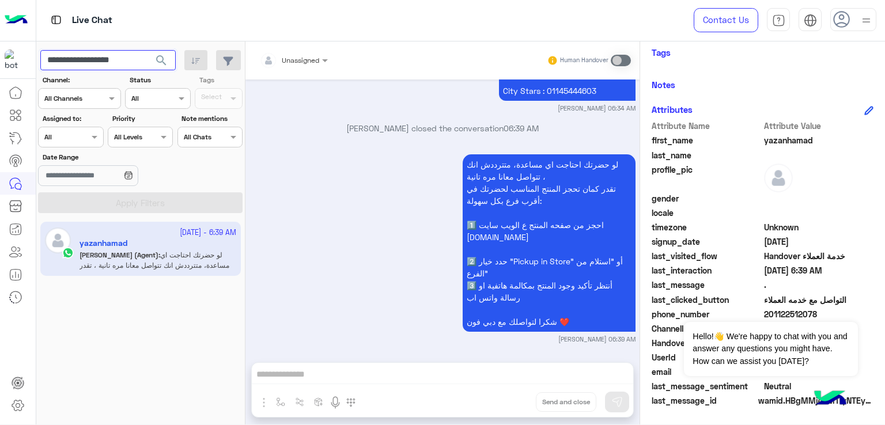
paste input "text"
click at [164, 65] on span "search" at bounding box center [161, 61] width 14 height 14
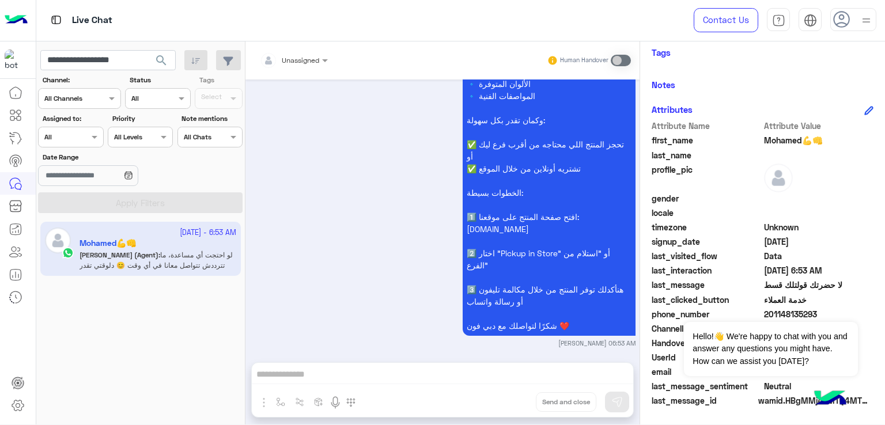
scroll to position [4955, 0]
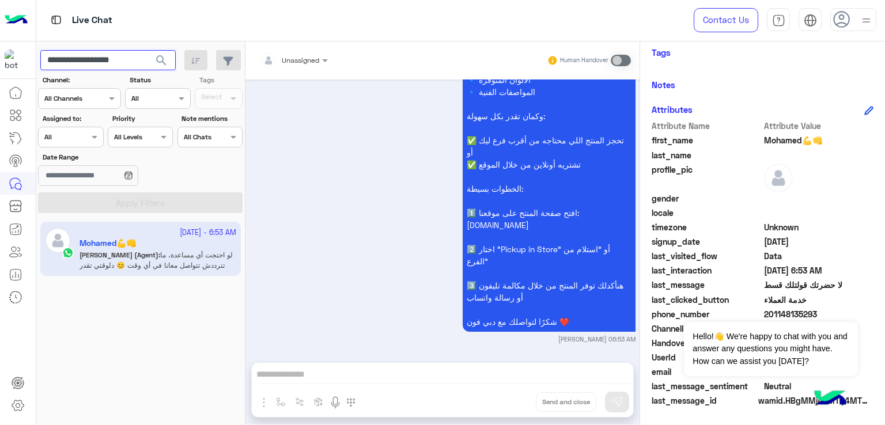
click at [105, 56] on input "**********" at bounding box center [107, 60] width 135 height 21
paste input "text"
type input "**********"
click at [154, 58] on button "search" at bounding box center [161, 62] width 28 height 25
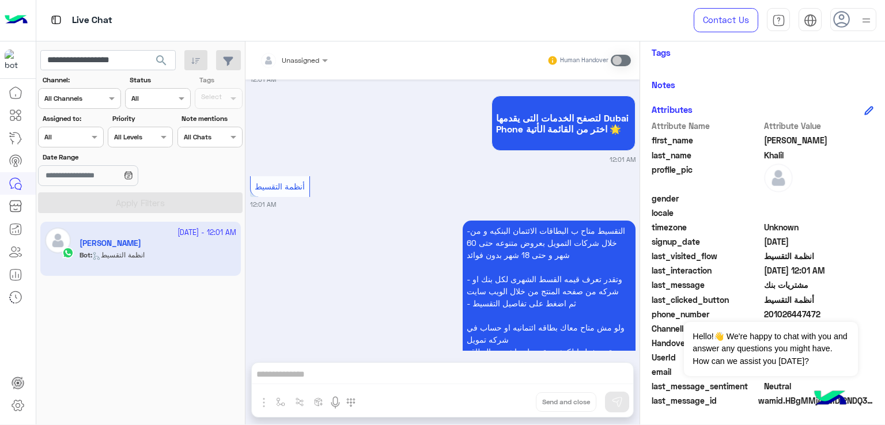
scroll to position [1807, 0]
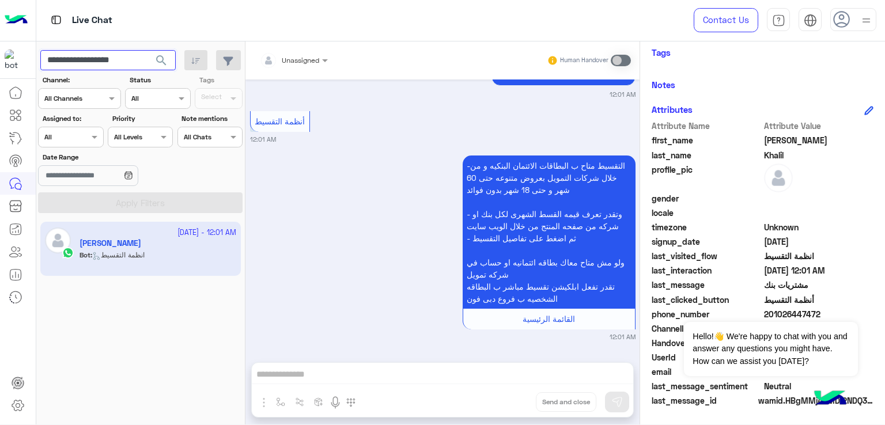
click at [95, 65] on input "**********" at bounding box center [107, 60] width 135 height 21
